Goal: Transaction & Acquisition: Register for event/course

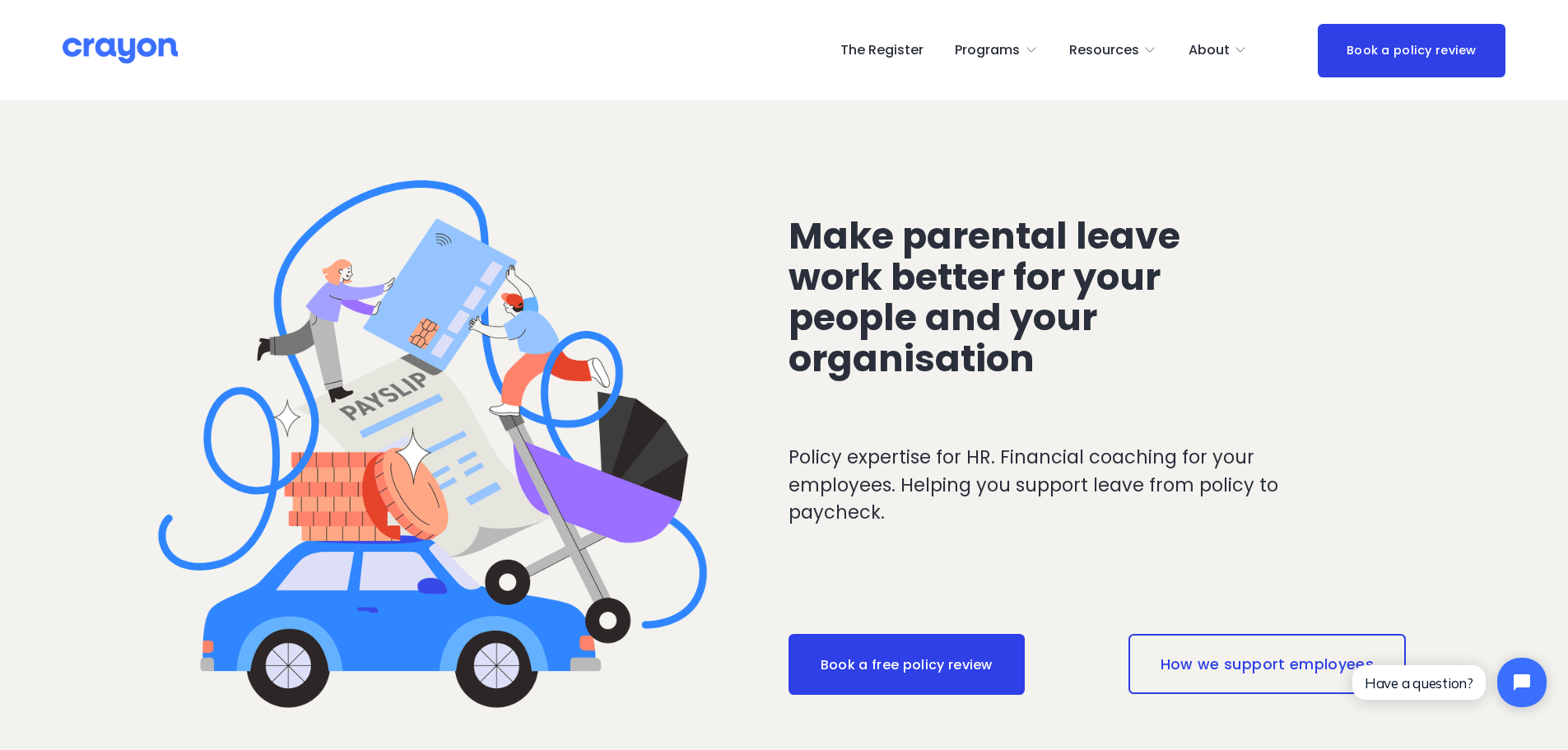
click at [905, 45] on link "The Register" at bounding box center [882, 50] width 83 height 26
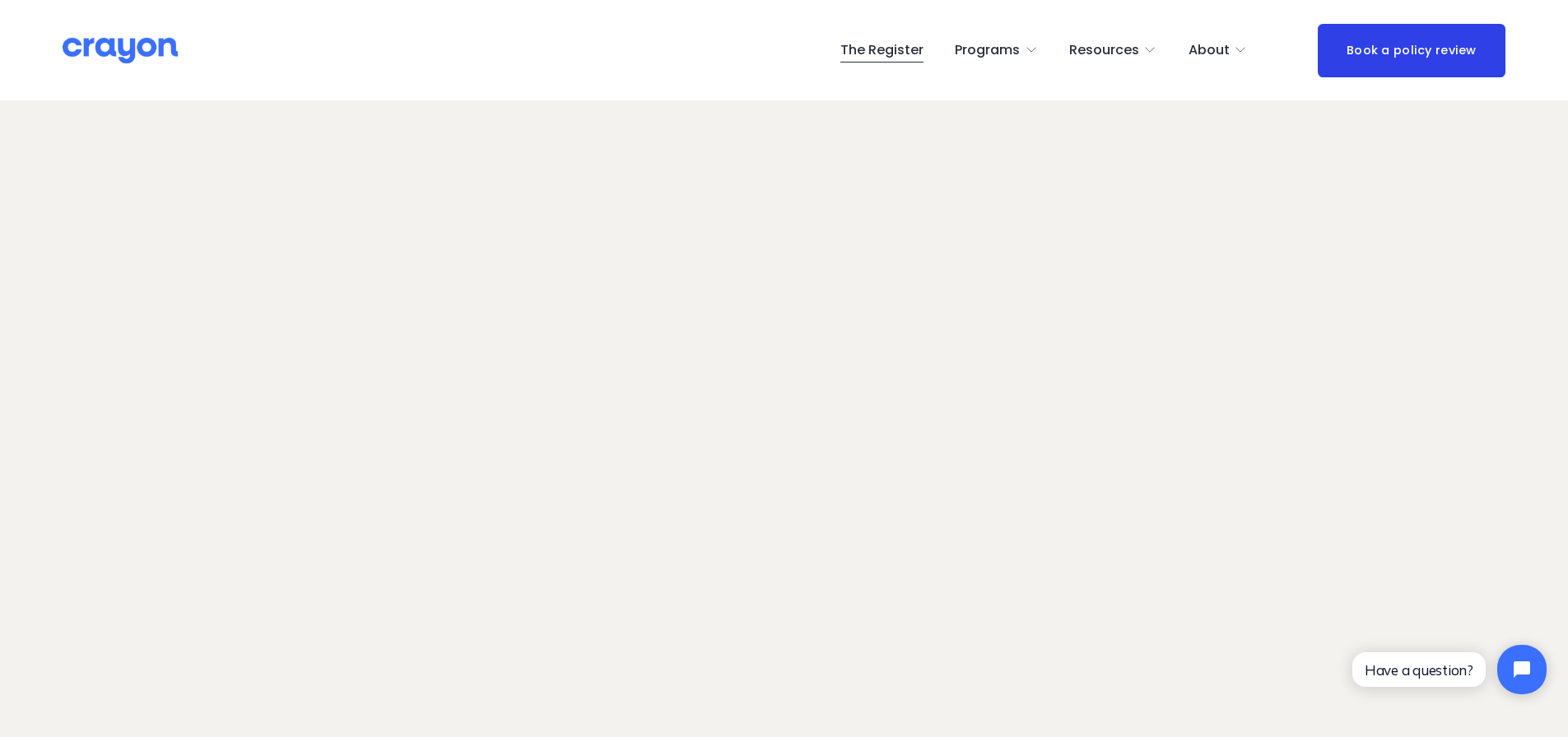
click at [873, 53] on link "The Register" at bounding box center [882, 50] width 83 height 26
